Goal: Register for event/course

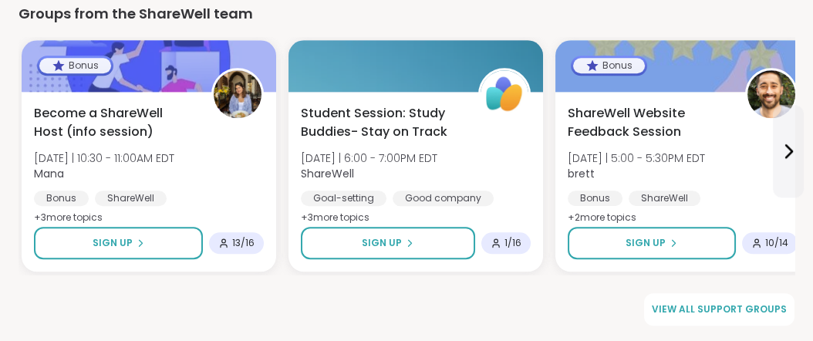
scroll to position [2484, 0]
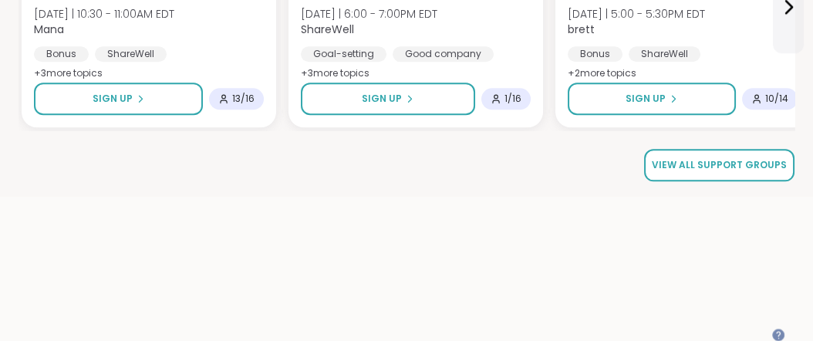
click at [716, 172] on span "View all support groups" at bounding box center [719, 165] width 135 height 14
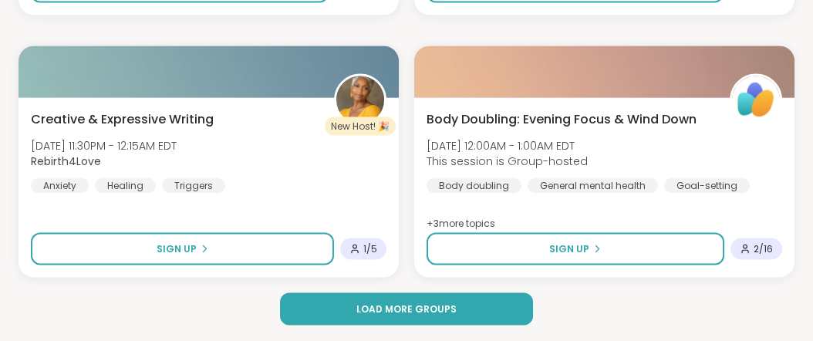
scroll to position [4577, 0]
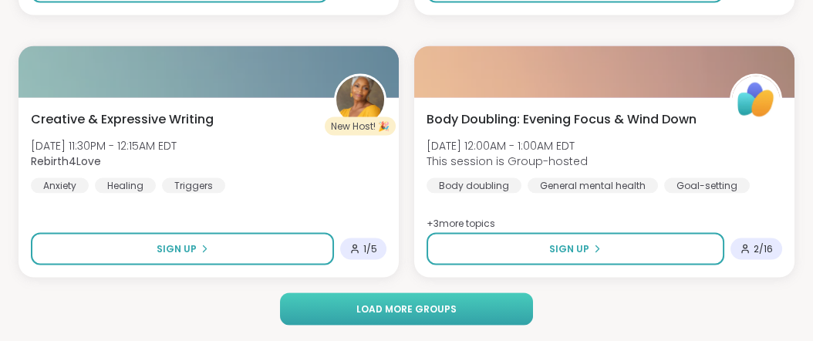
click at [436, 309] on span "Load more groups" at bounding box center [406, 309] width 100 height 14
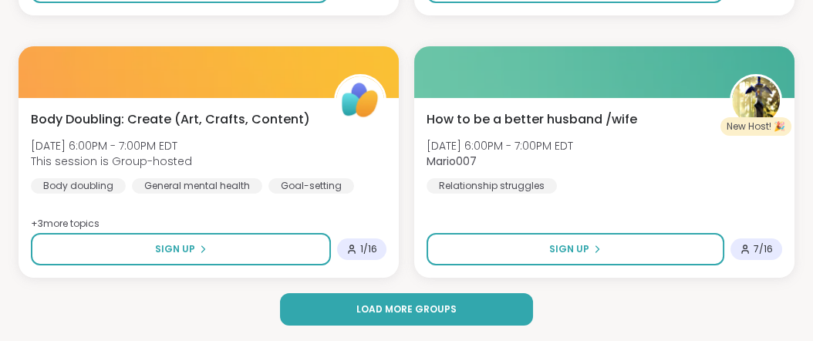
scroll to position [9166, 0]
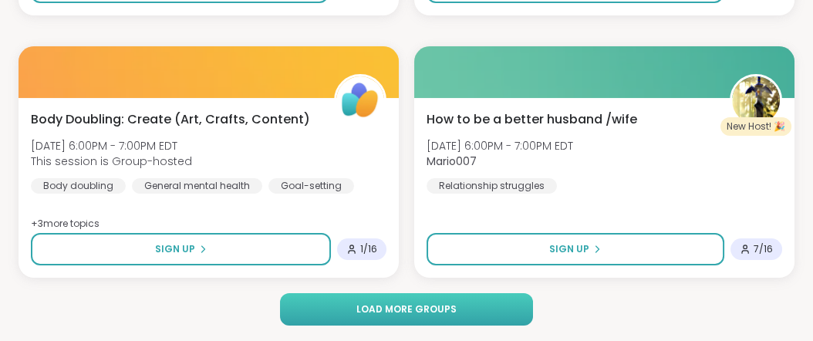
click at [356, 307] on span "Load more groups" at bounding box center [406, 309] width 100 height 14
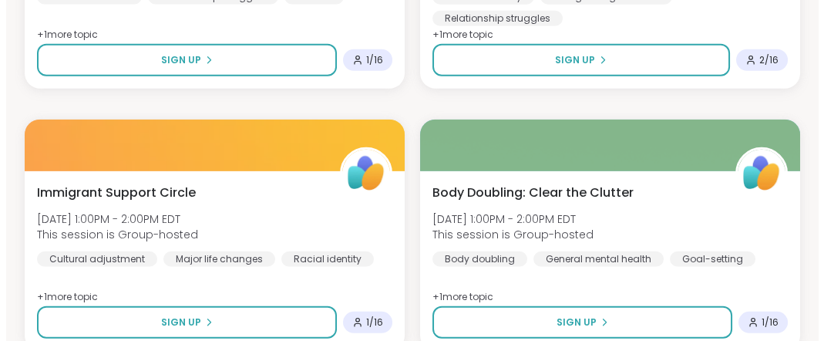
scroll to position [6489, 0]
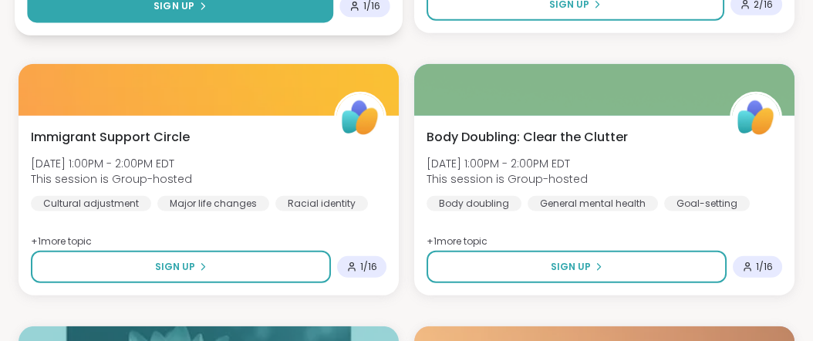
click at [198, 11] on icon at bounding box center [201, 6] width 9 height 9
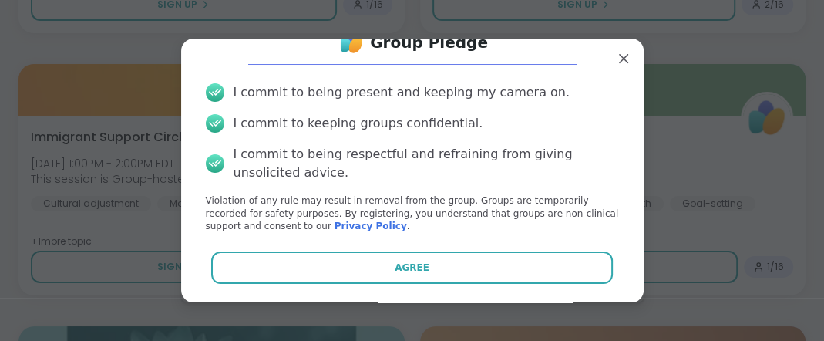
scroll to position [110, 0]
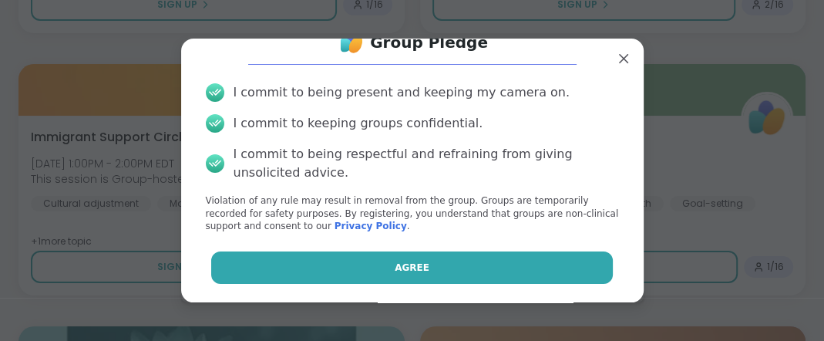
click at [395, 261] on span "Agree" at bounding box center [412, 268] width 35 height 14
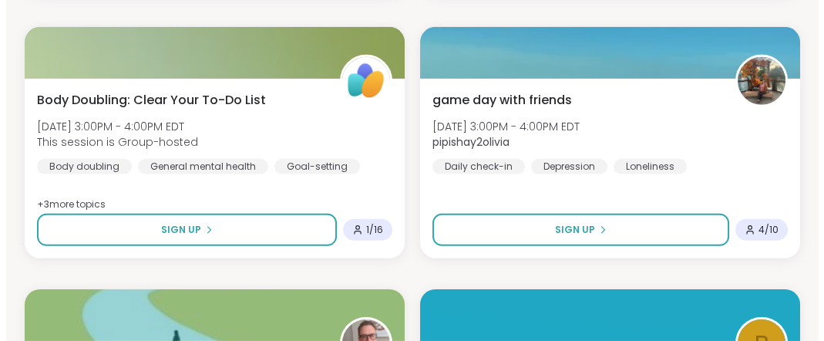
scroll to position [7285, 0]
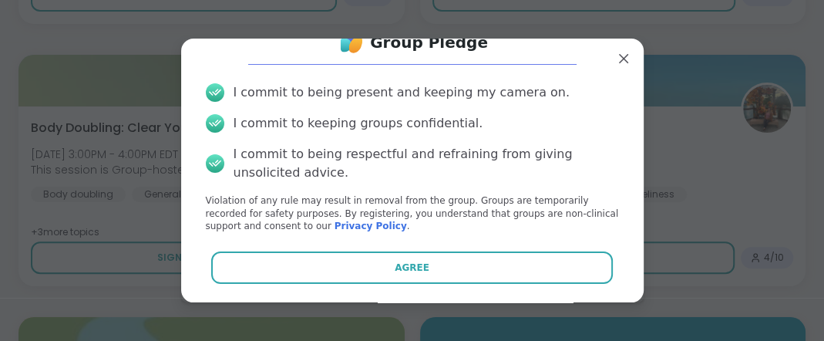
scroll to position [110, 0]
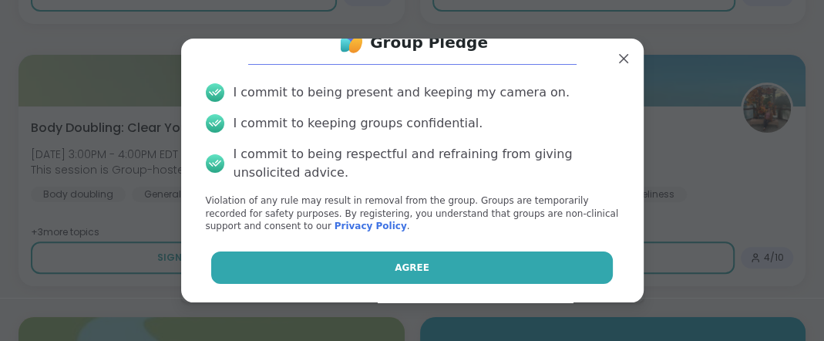
click at [436, 261] on button "Agree" at bounding box center [412, 267] width 402 height 32
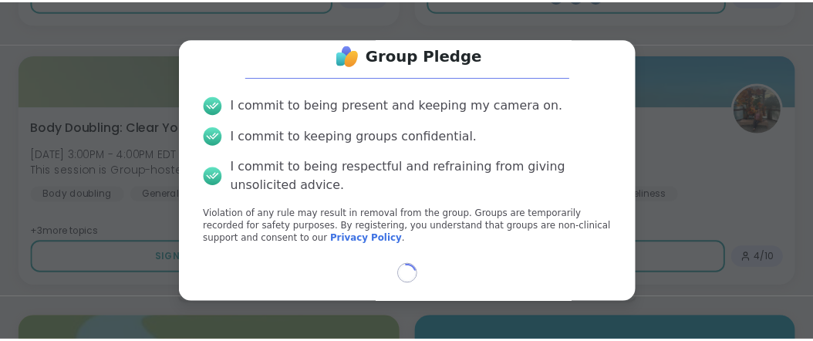
scroll to position [98, 0]
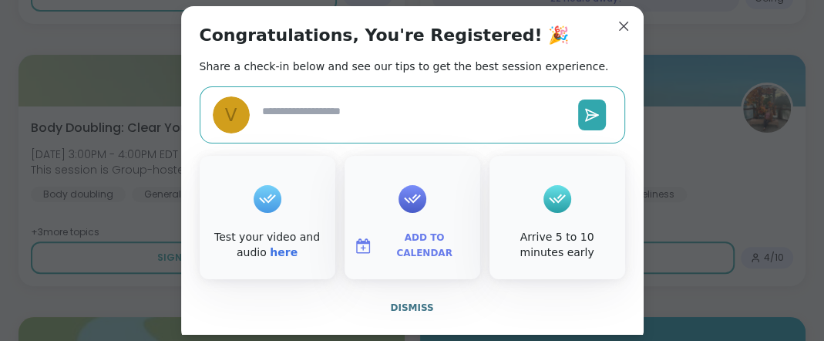
type textarea "*"
